Goal: Task Accomplishment & Management: Manage account settings

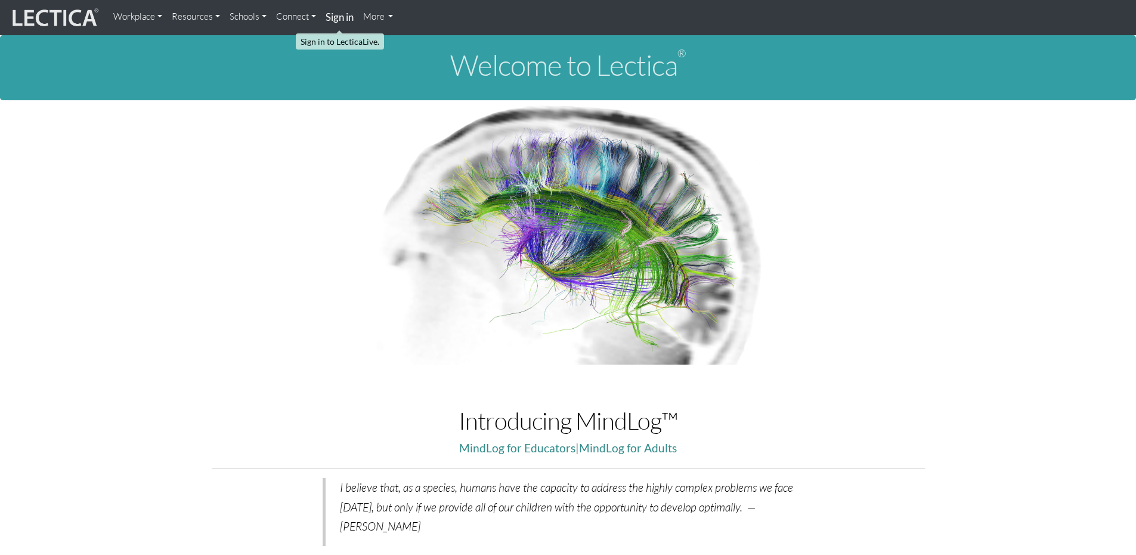
click at [330, 14] on strong "Sign in" at bounding box center [340, 17] width 28 height 13
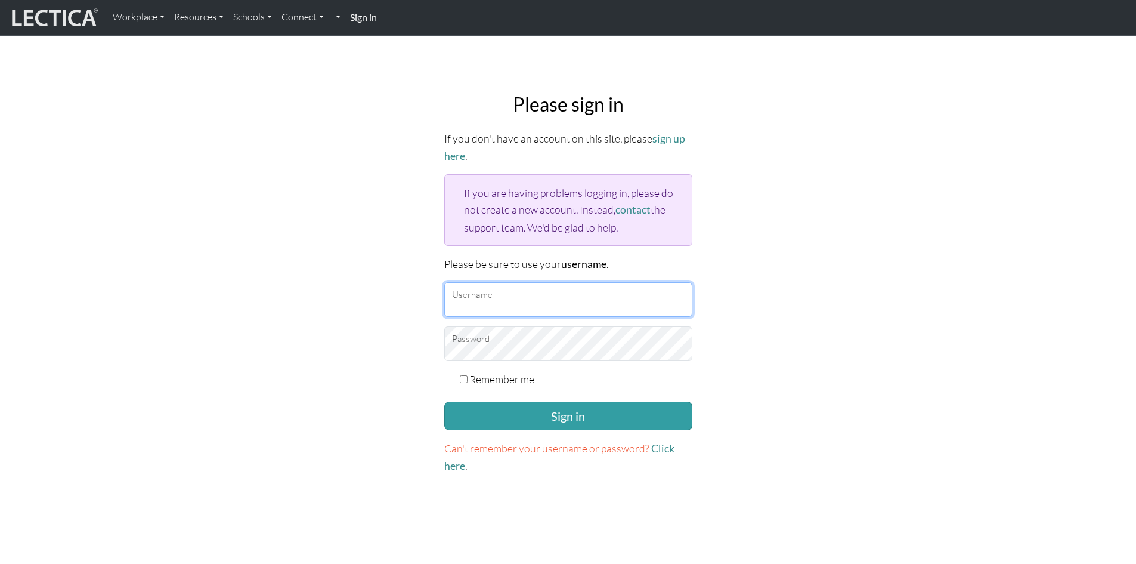
click at [485, 302] on input "Username" at bounding box center [568, 299] width 248 height 35
type input "debpasco"
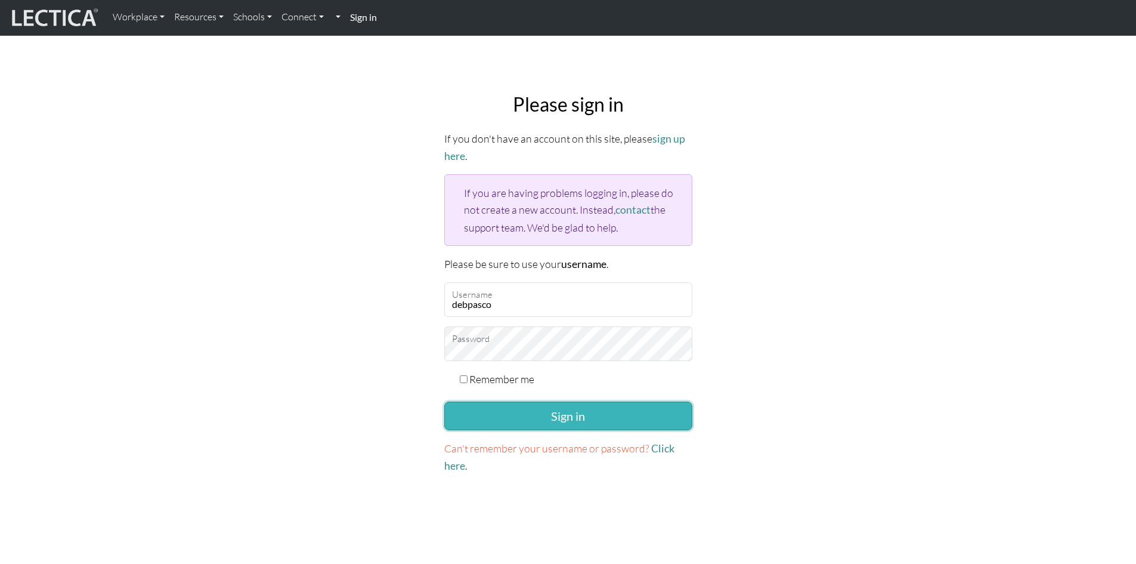
click at [559, 410] on button "Sign in" at bounding box center [568, 415] width 248 height 29
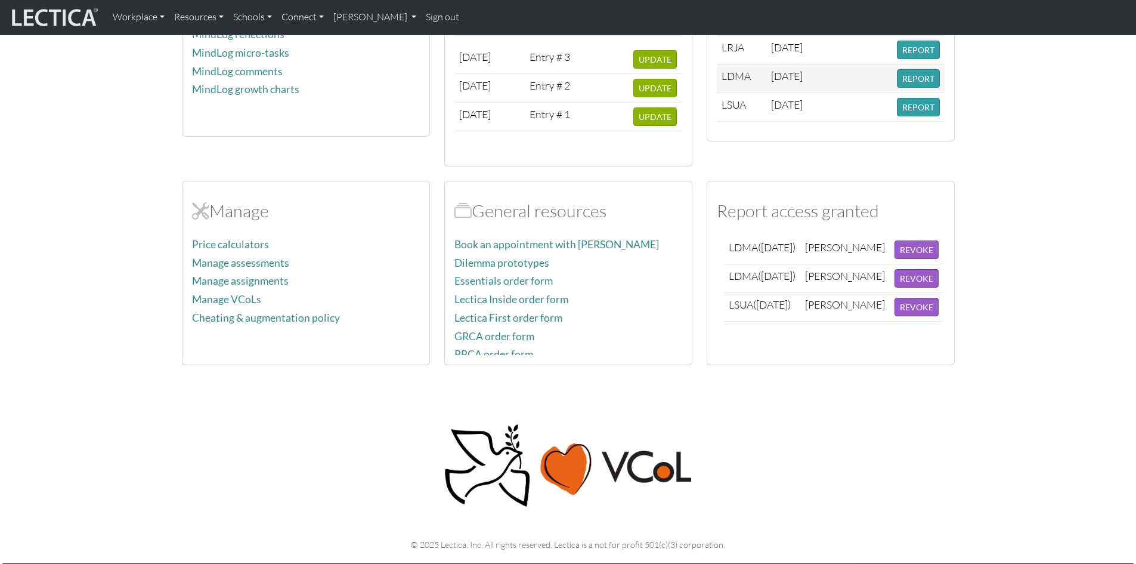
scroll to position [417, 0]
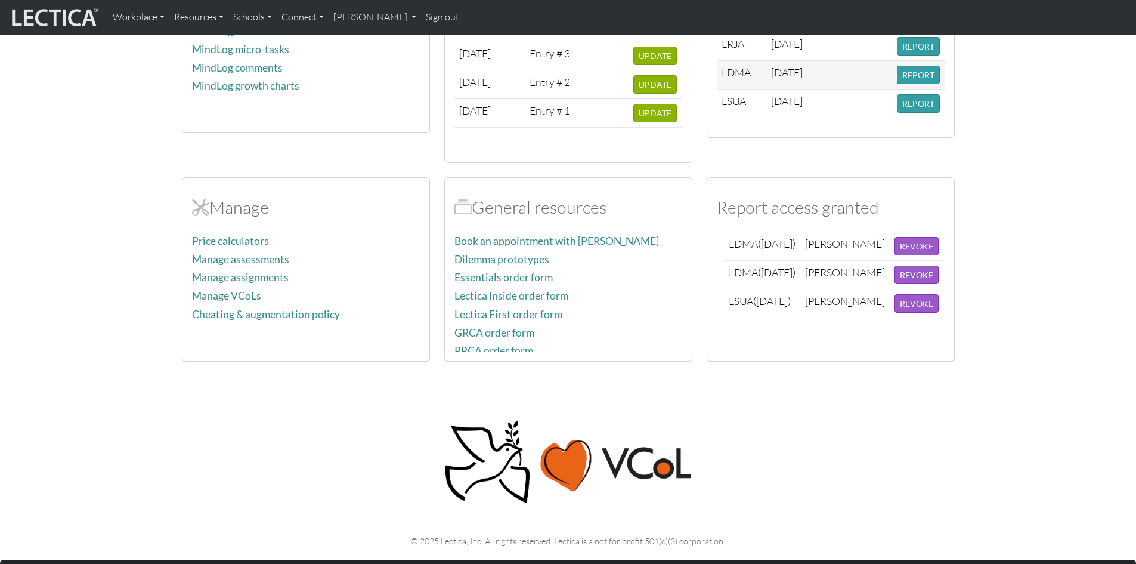
click at [537, 256] on link "Dilemma prototypes" at bounding box center [501, 259] width 95 height 13
click at [915, 73] on button "REPORT" at bounding box center [918, 75] width 43 height 18
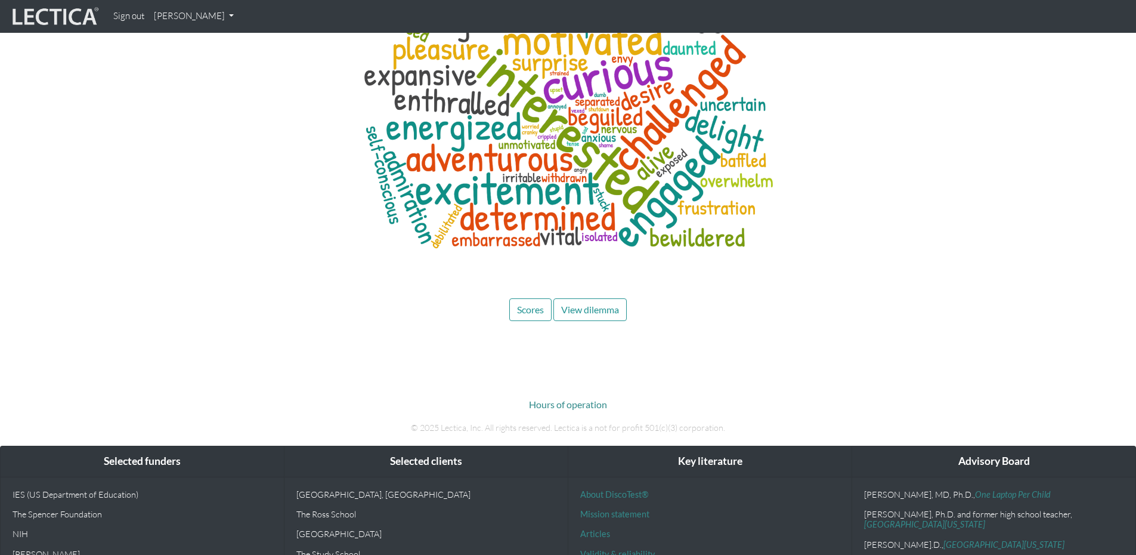
scroll to position [5037, 0]
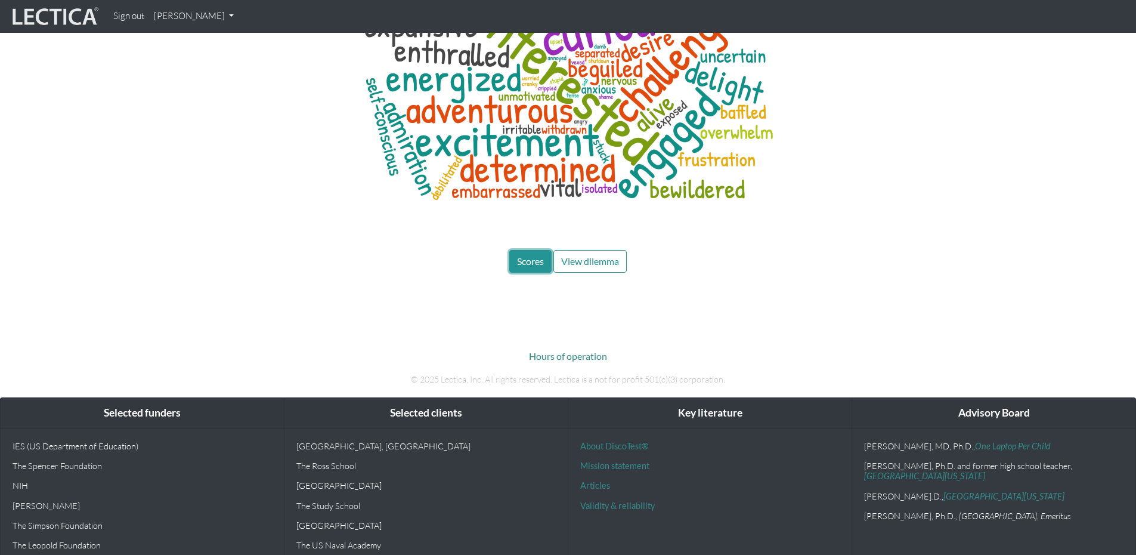
click at [532, 255] on span "Scores" at bounding box center [530, 260] width 27 height 11
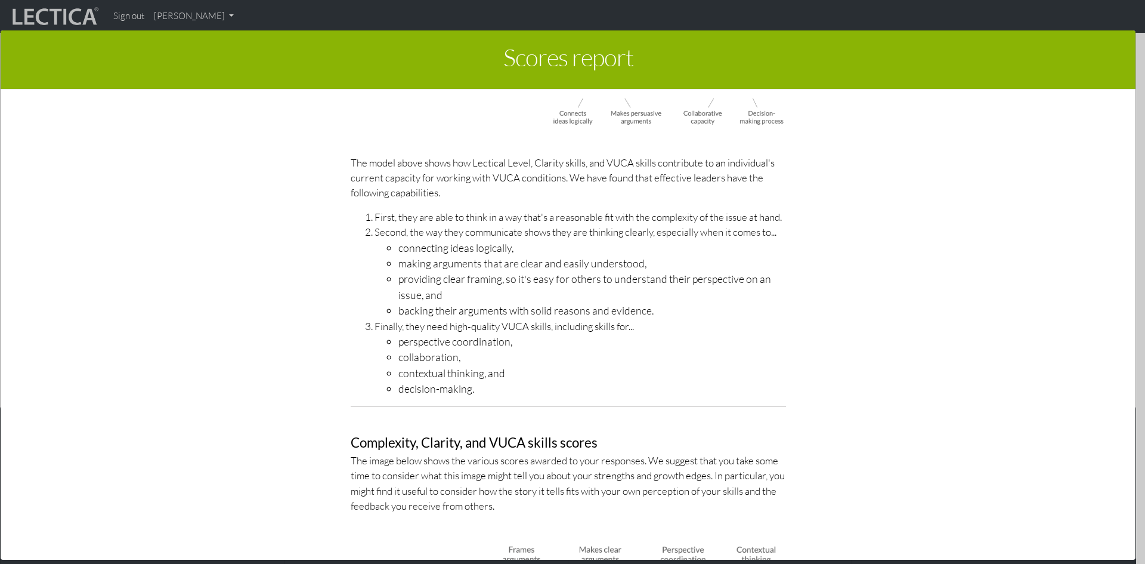
scroll to position [4131, 0]
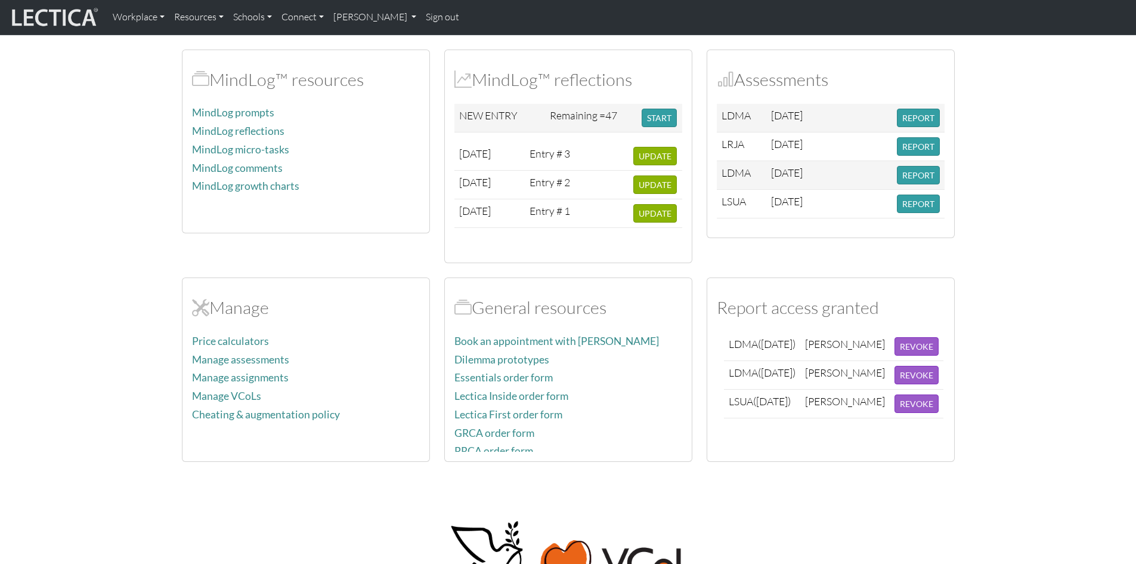
scroll to position [298, 0]
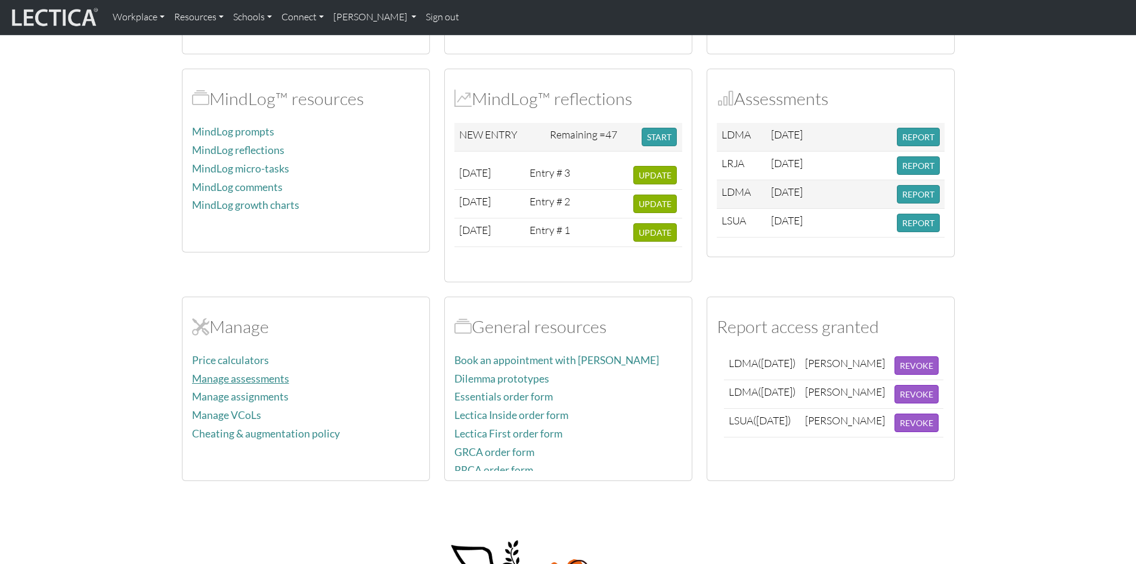
click at [276, 379] on link "Manage assessments" at bounding box center [240, 378] width 97 height 13
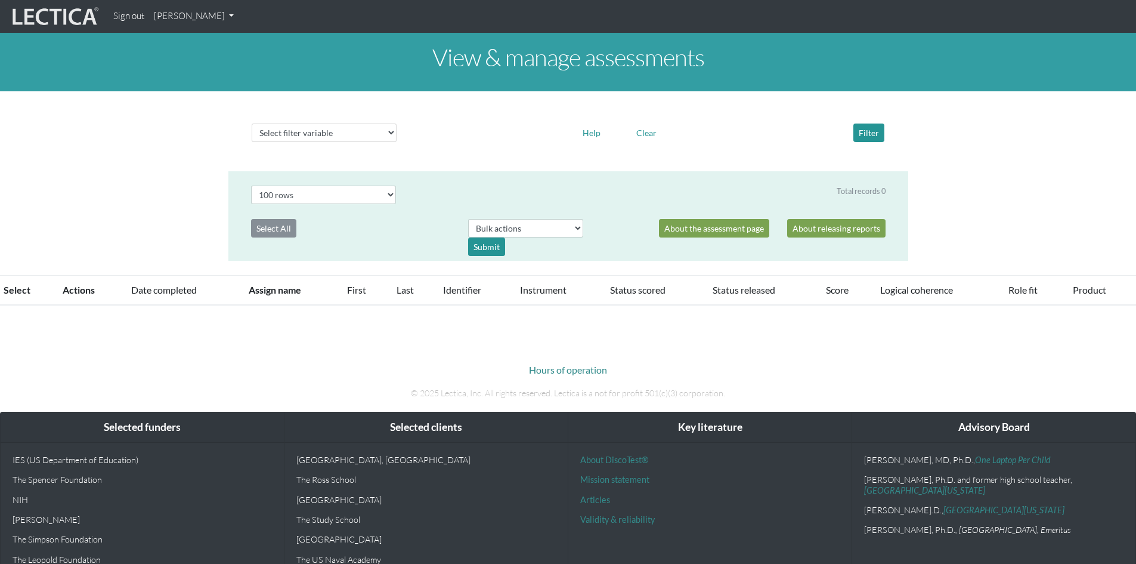
select select "100"
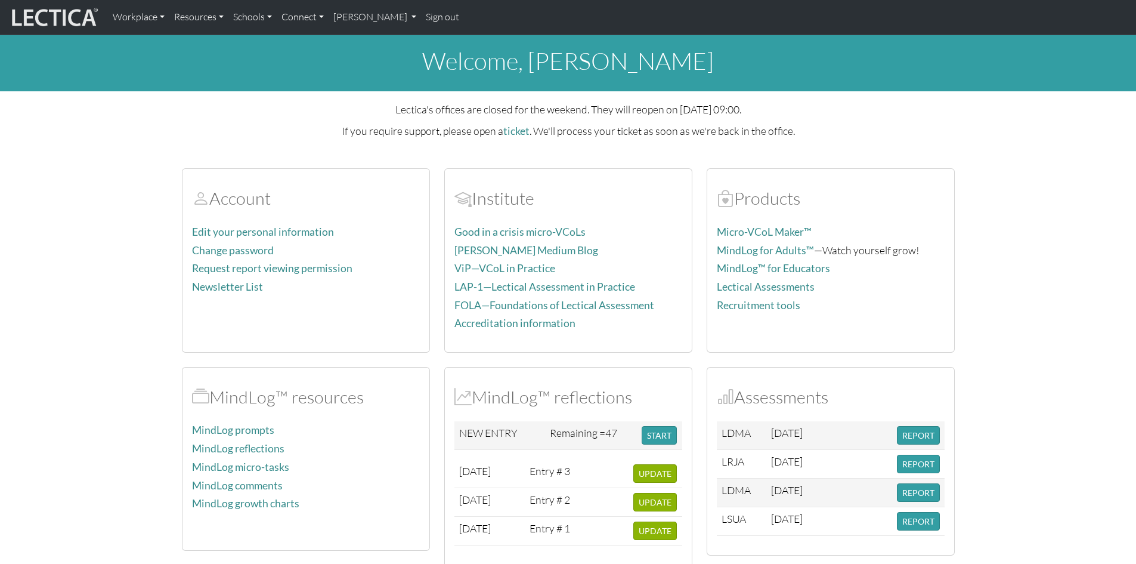
scroll to position [298, 0]
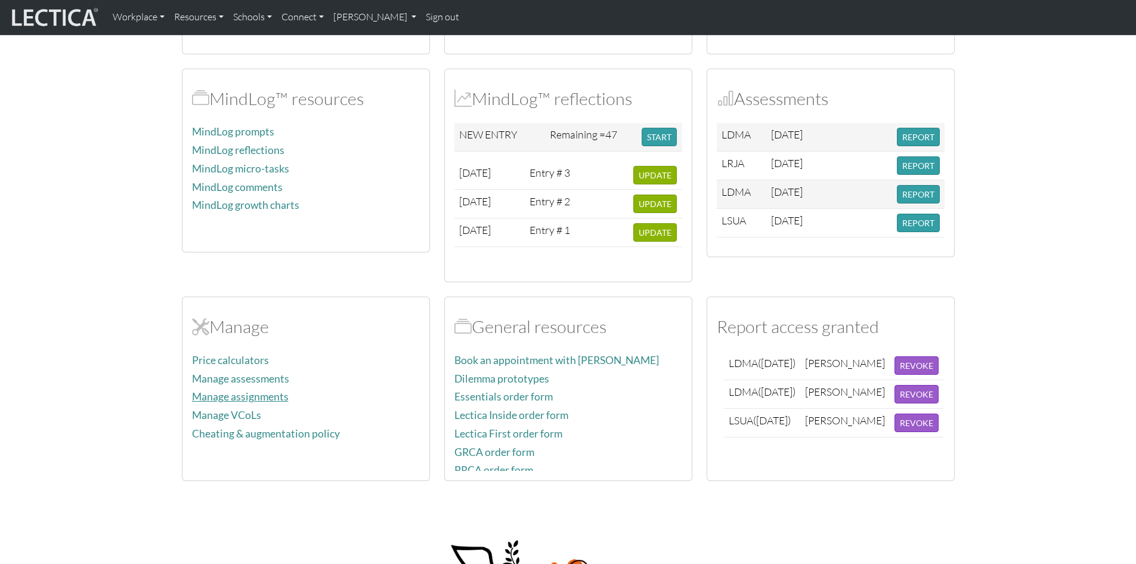
click at [252, 393] on link "Manage assignments" at bounding box center [240, 396] width 97 height 13
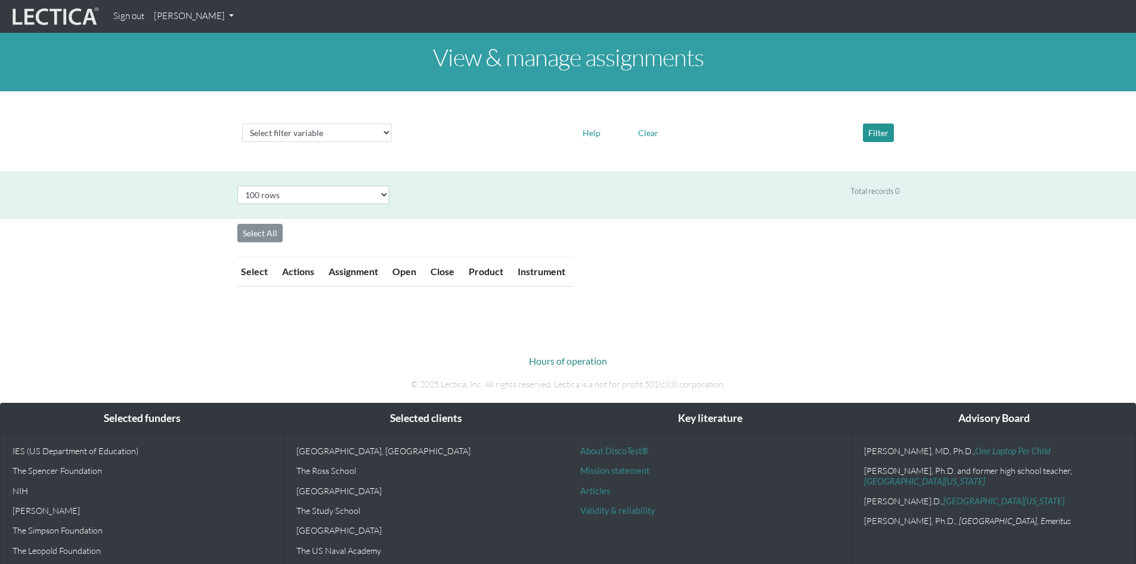
select select "100"
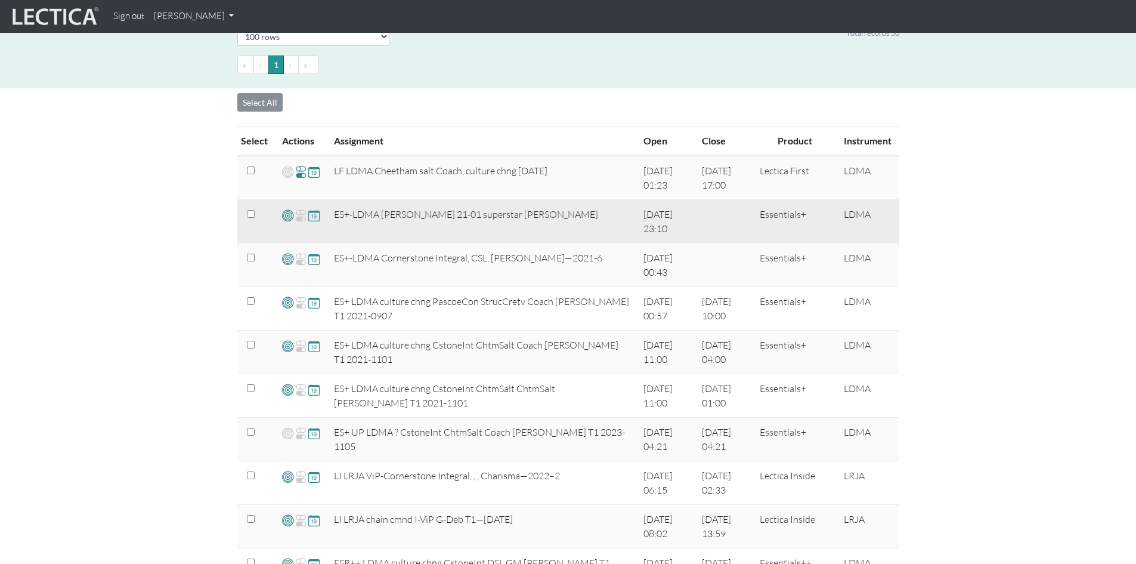
scroll to position [179, 0]
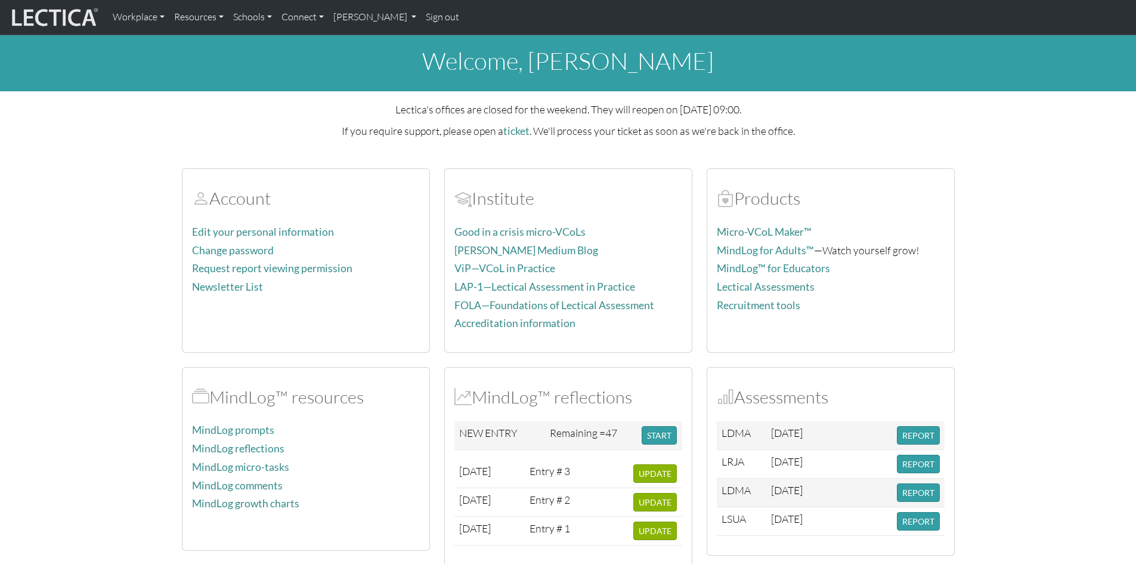
scroll to position [298, 0]
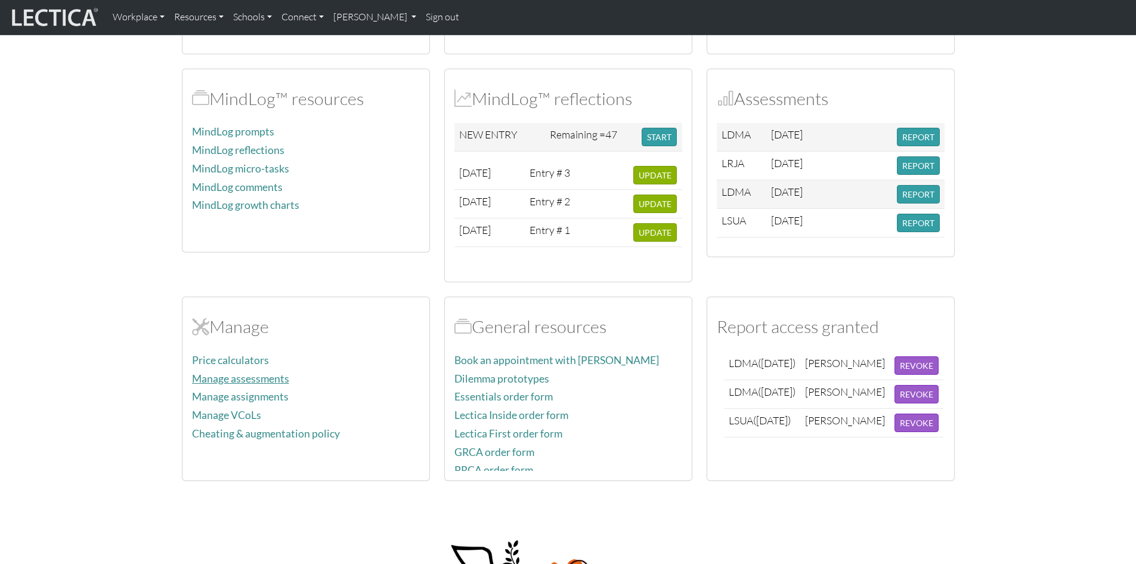
click at [261, 372] on link "Manage assessments" at bounding box center [240, 378] width 97 height 13
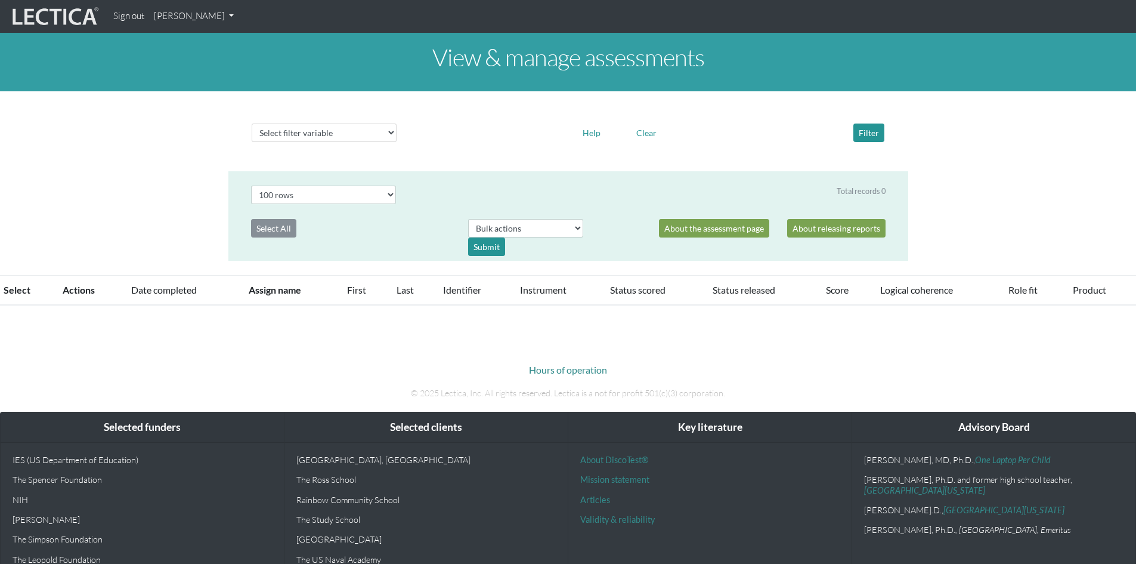
select select "100"
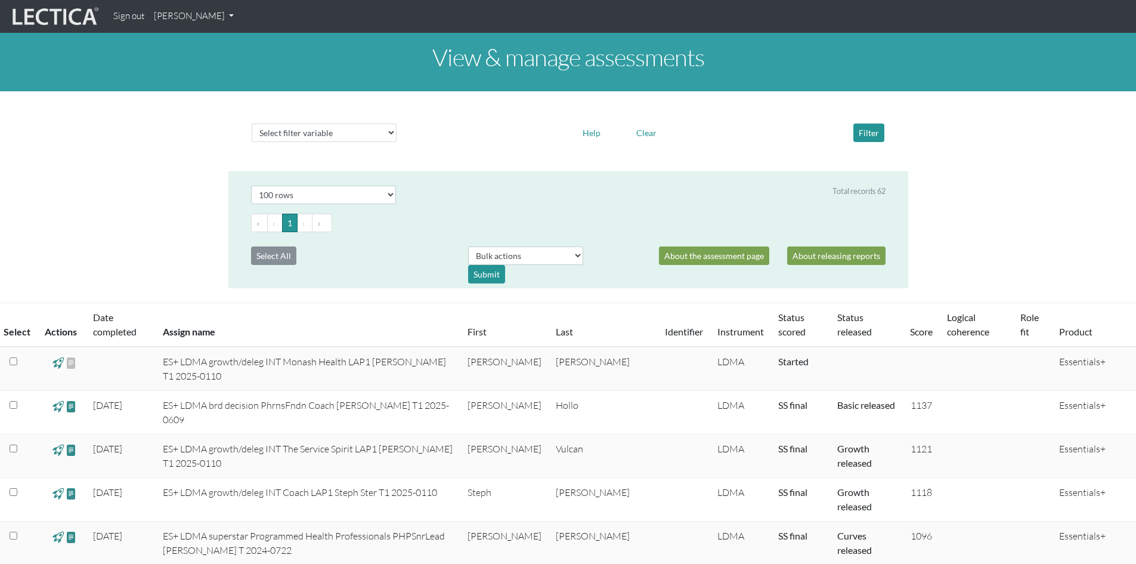
click at [298, 221] on li "›" at bounding box center [305, 222] width 15 height 18
click at [271, 252] on button "Select All" at bounding box center [273, 255] width 45 height 18
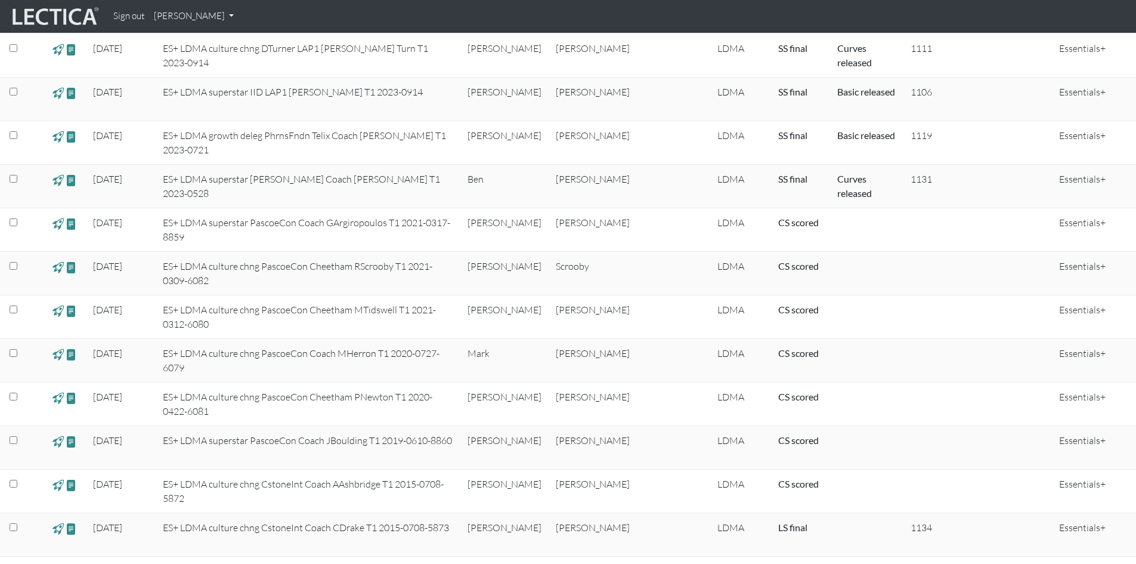
scroll to position [1014, 0]
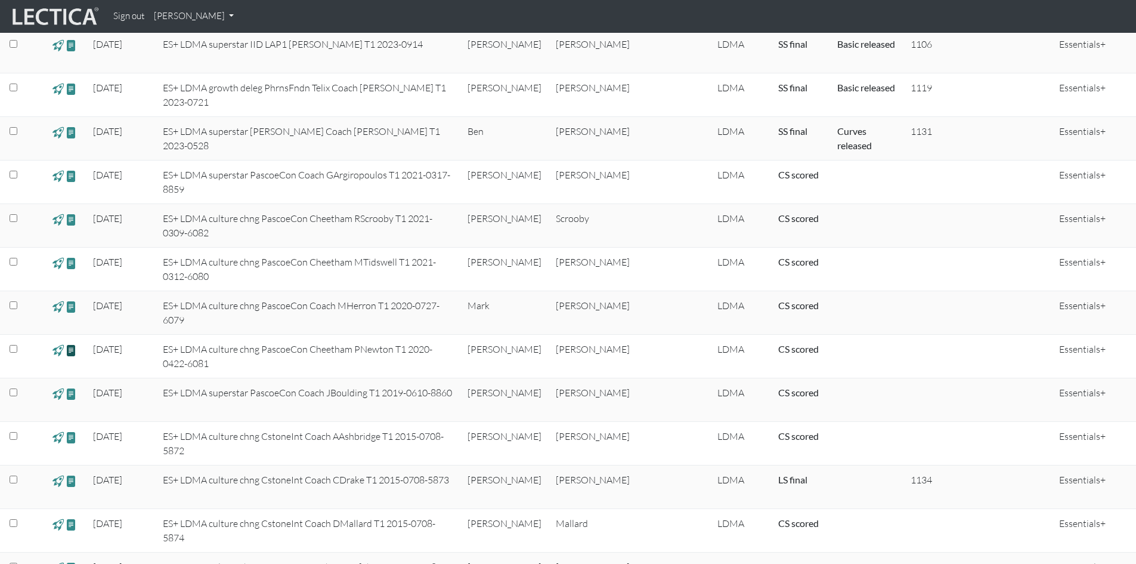
click at [71, 350] on span at bounding box center [71, 350] width 11 height 14
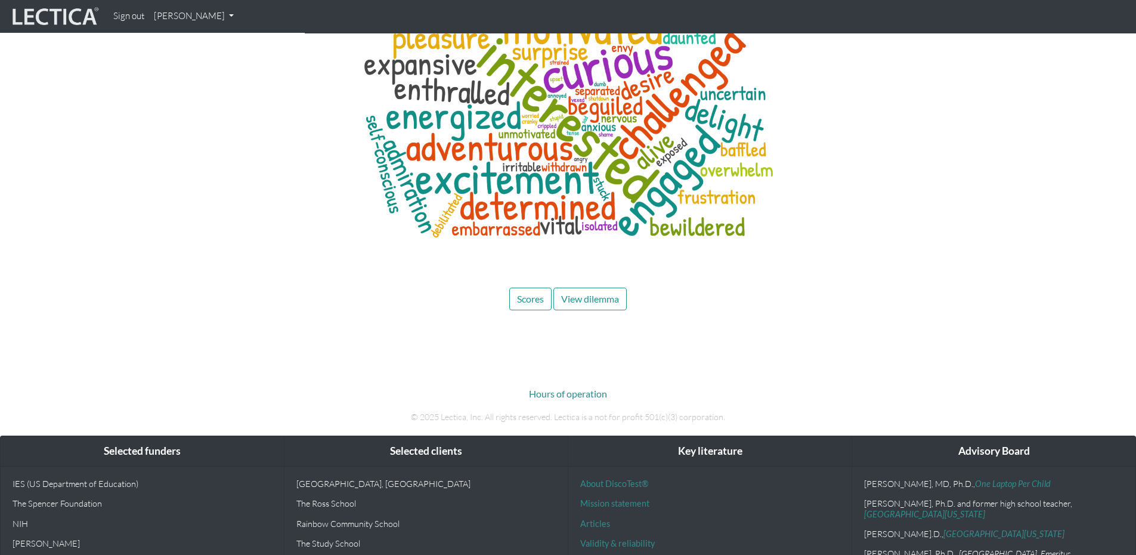
scroll to position [3330, 0]
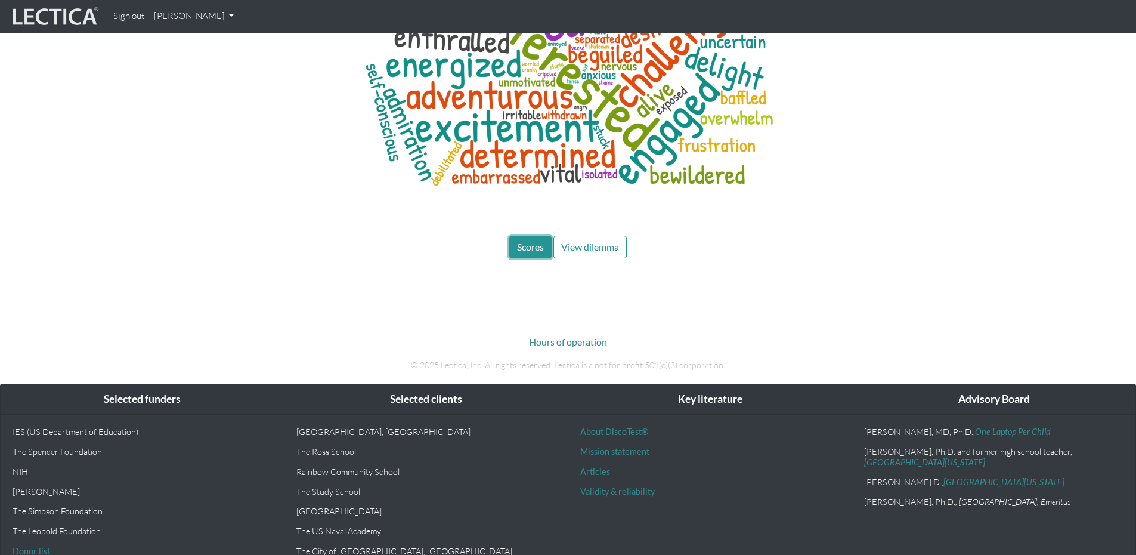
click at [530, 241] on span "Scores" at bounding box center [530, 246] width 27 height 11
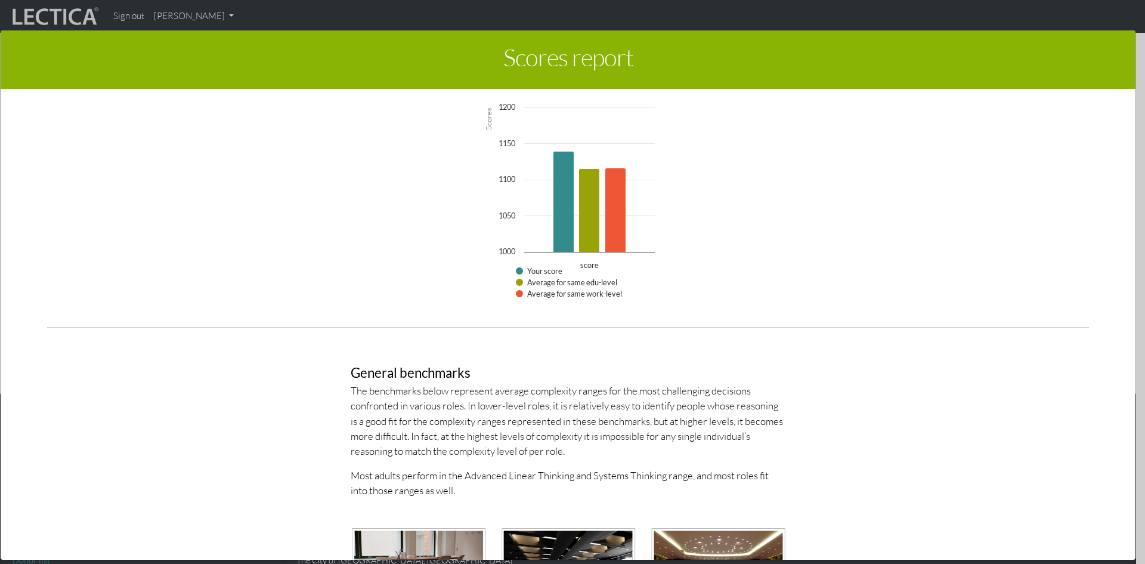
scroll to position [2843, 0]
